Goal: Information Seeking & Learning: Learn about a topic

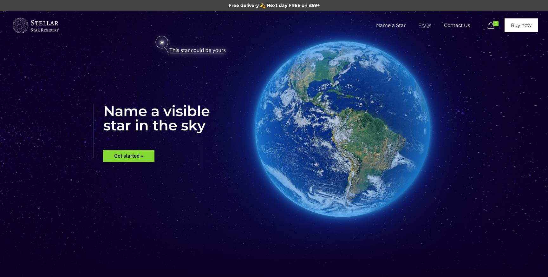
click at [427, 25] on span "FAQs" at bounding box center [425, 25] width 26 height 19
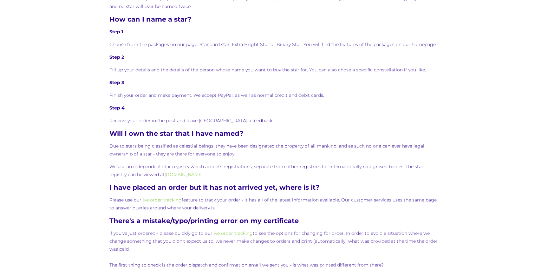
scroll to position [356, 0]
click at [227, 165] on p "We use an independent star registry which accepts registrations, separate from …" at bounding box center [273, 170] width 329 height 16
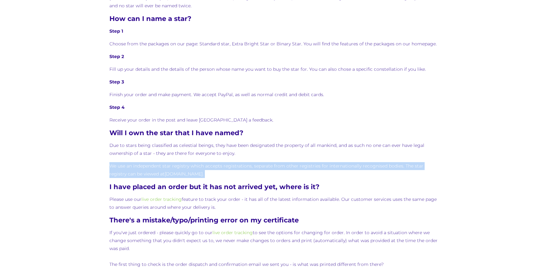
click at [227, 165] on p "We use an independent star registry which accepts registrations, separate from …" at bounding box center [273, 170] width 329 height 16
click at [228, 173] on p "We use an independent star registry which accepts registrations, separate from …" at bounding box center [273, 170] width 329 height 16
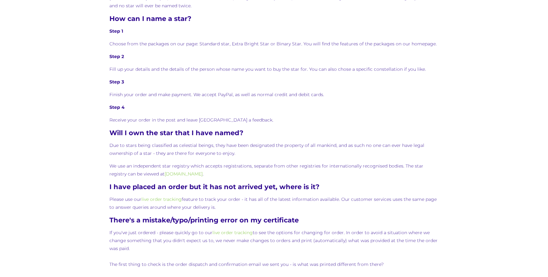
click at [228, 173] on p "We use an independent star registry which accepts registrations, separate from …" at bounding box center [273, 170] width 329 height 16
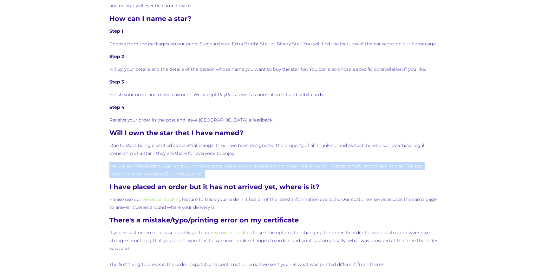
click at [228, 173] on p "We use an independent star registry which accepts registrations, separate from …" at bounding box center [273, 170] width 329 height 16
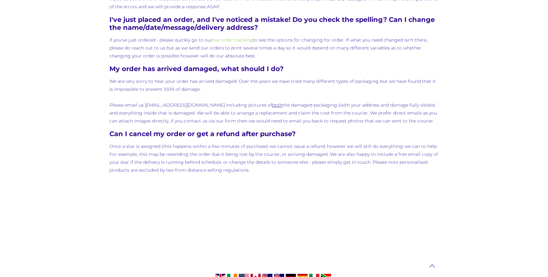
scroll to position [699, 0]
